Goal: Information Seeking & Learning: Learn about a topic

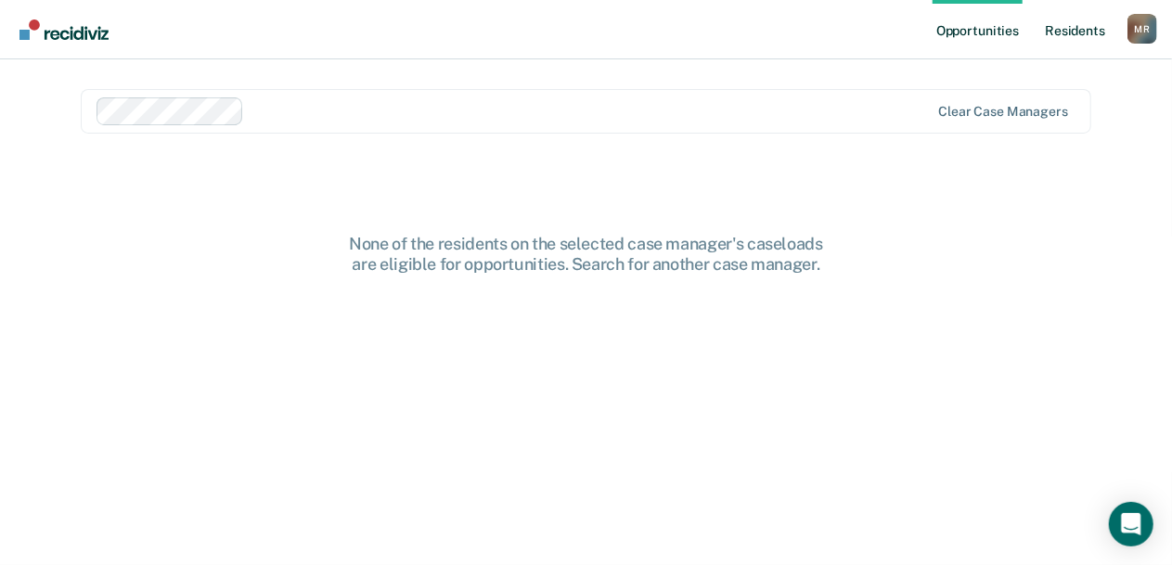
click at [1089, 30] on link "Resident s" at bounding box center [1075, 29] width 68 height 59
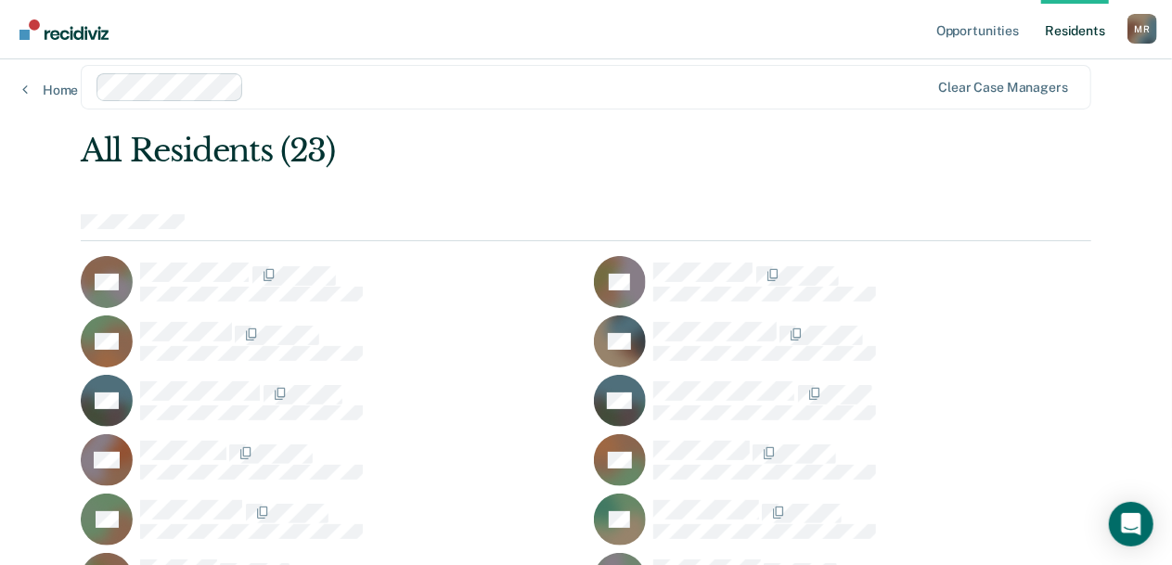
scroll to position [24, 0]
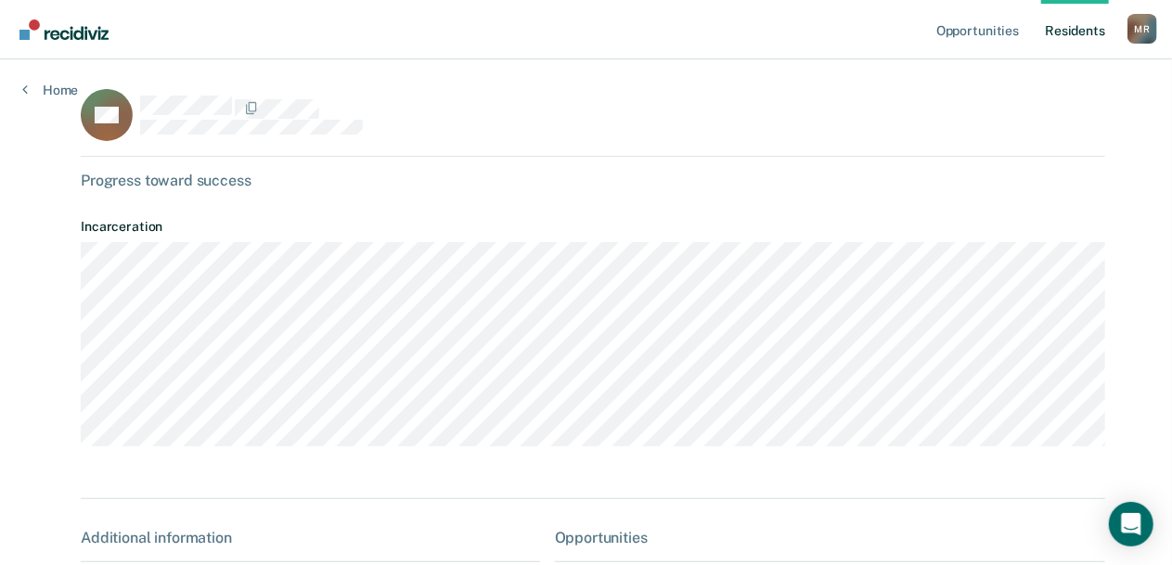
click at [34, 97] on div "Opportunities Resident s [PERSON_NAME] Profile How it works Log Out Home KD Pro…" at bounding box center [586, 494] width 1172 height 988
click at [55, 89] on link "Home" at bounding box center [50, 90] width 56 height 17
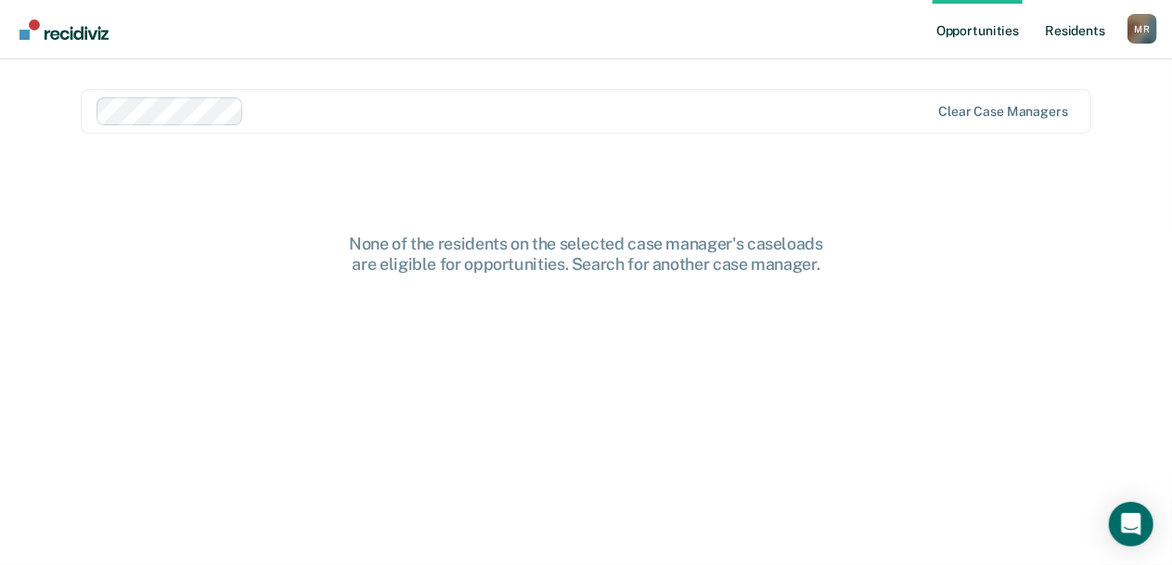
click at [1091, 25] on link "Resident s" at bounding box center [1075, 29] width 68 height 59
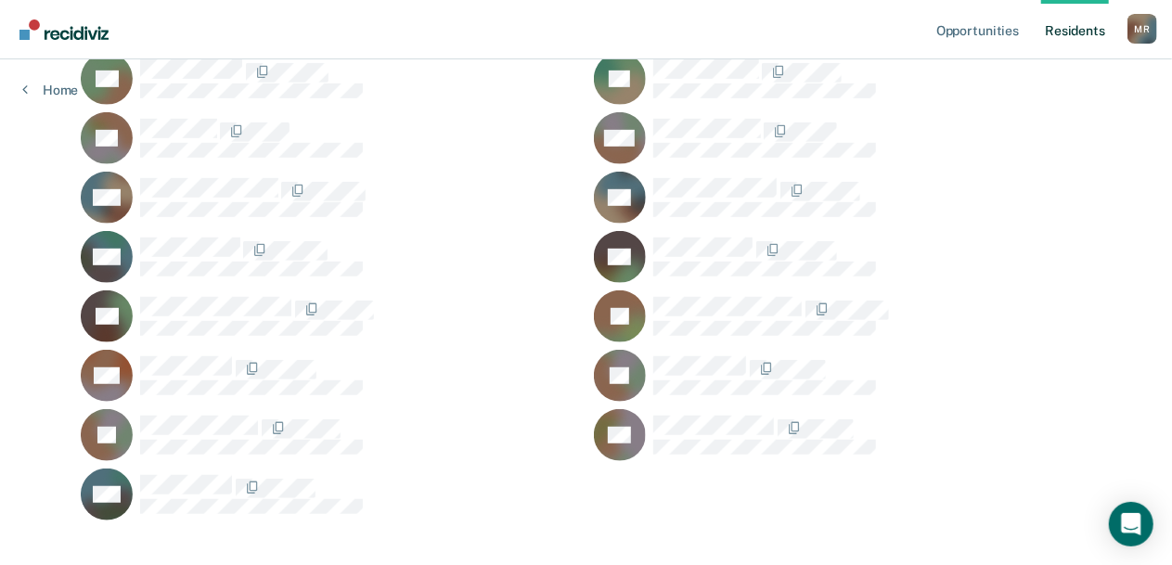
scroll to position [490, 0]
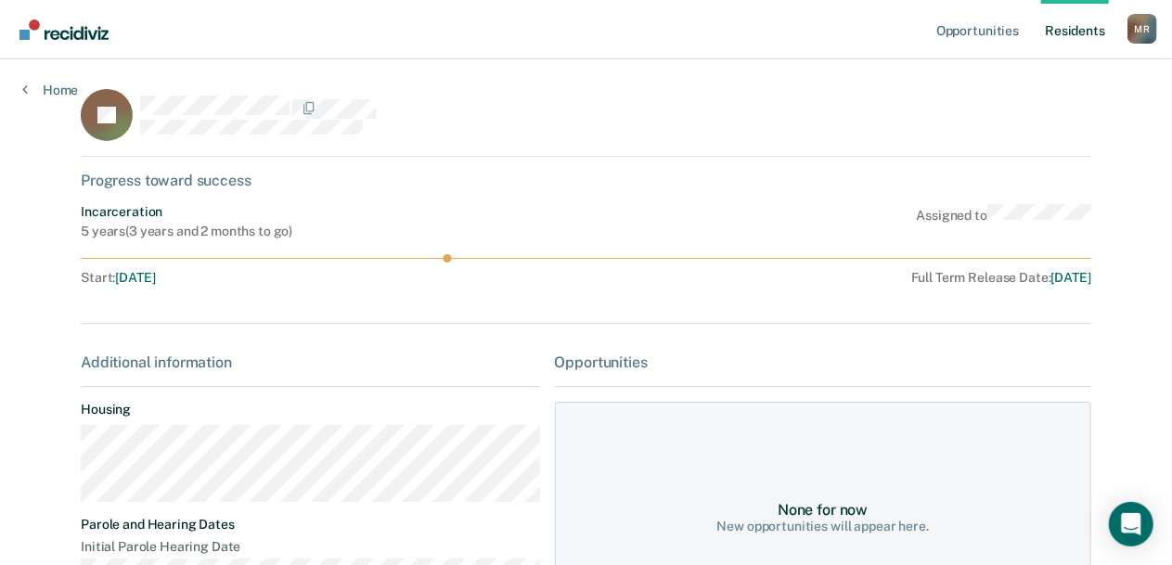
click at [12, 310] on div "Opportunities Resident s [PERSON_NAME] Profile How it works Log Out Home JS Pro…" at bounding box center [586, 406] width 1172 height 812
click at [45, 91] on link "Home" at bounding box center [50, 90] width 56 height 17
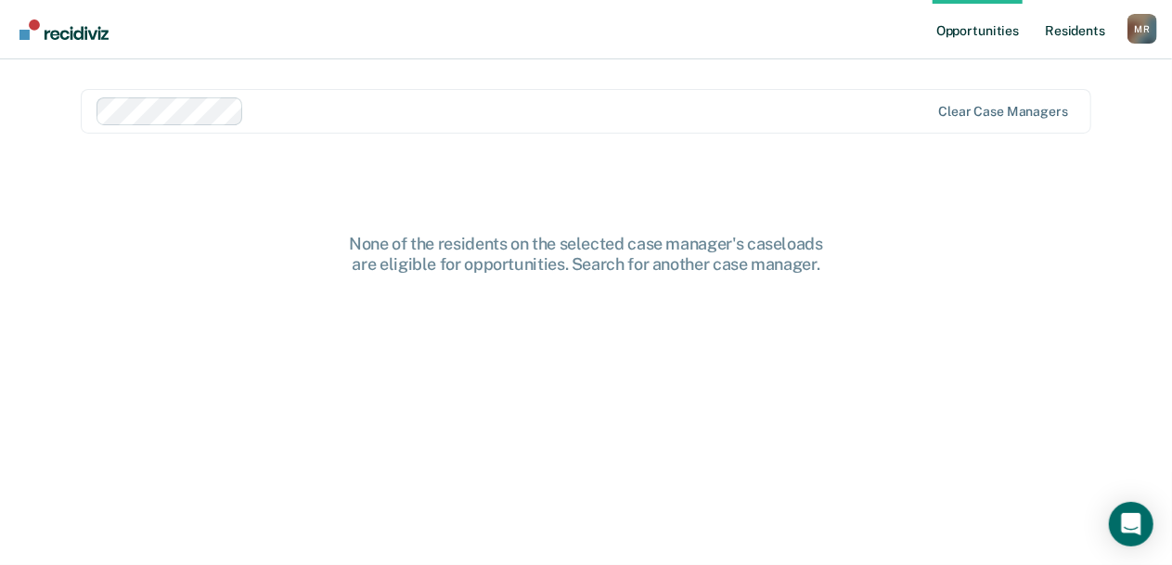
click at [1065, 16] on link "Resident s" at bounding box center [1075, 29] width 68 height 59
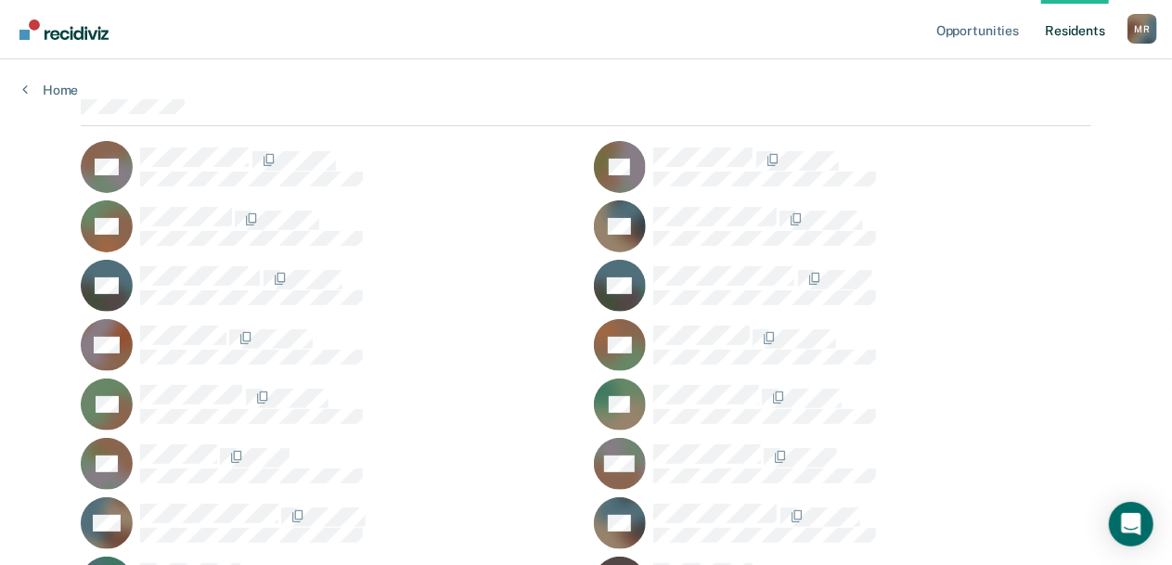
scroll to position [137, 0]
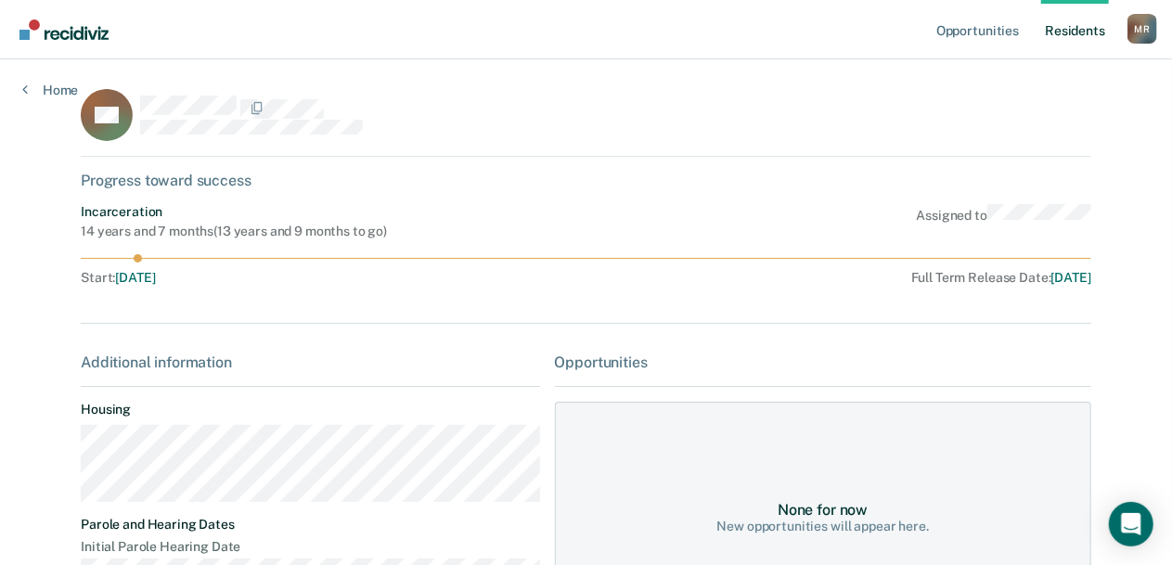
click at [58, 336] on main "BK Progress toward success Incarceration 14 years and 7 months ( 13 years and 9…" at bounding box center [585, 413] width 1055 height 708
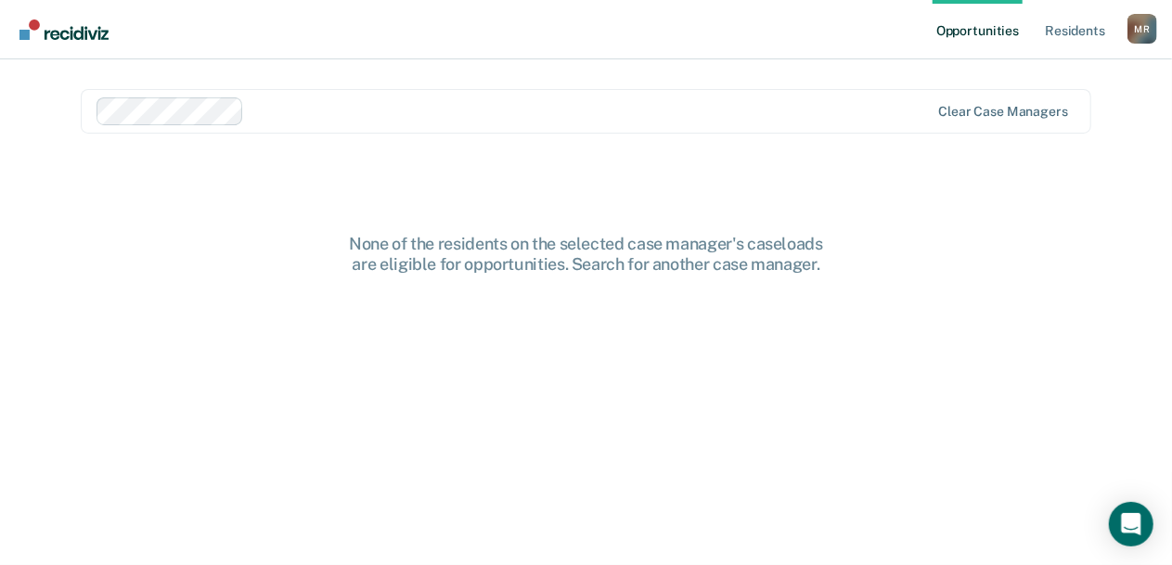
click at [648, 353] on div "None of the residents on the selected case manager's caseloads are eligible for…" at bounding box center [586, 412] width 1010 height 357
